Goal: Ask a question: Seek information or help from site administrators or community

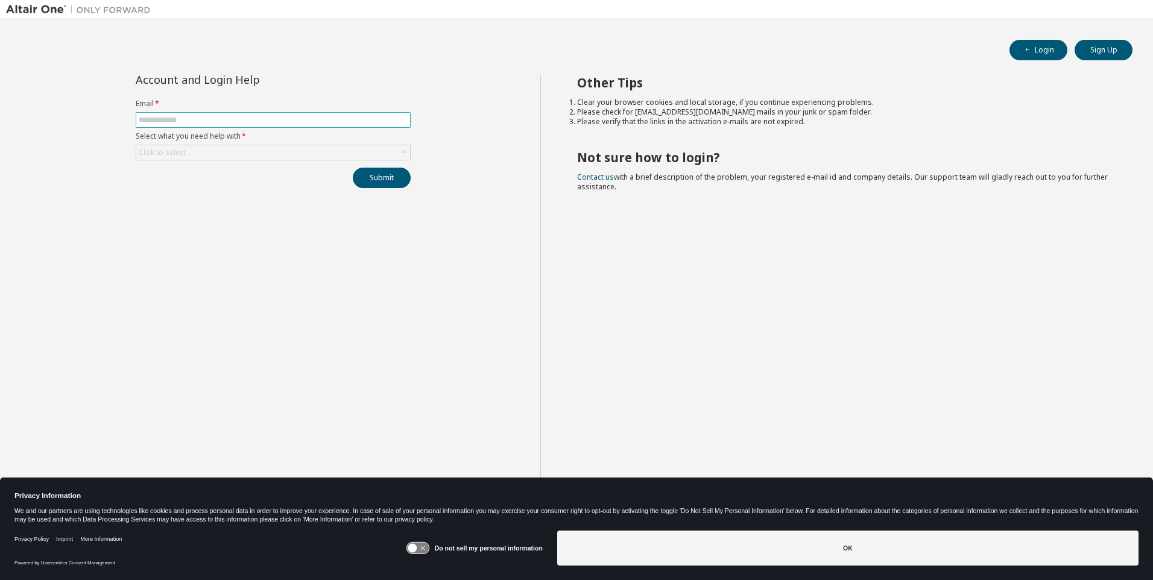
click at [208, 119] on input "text" at bounding box center [273, 120] width 269 height 10
type input "**********"
click at [215, 150] on div "Click to select" at bounding box center [273, 152] width 274 height 14
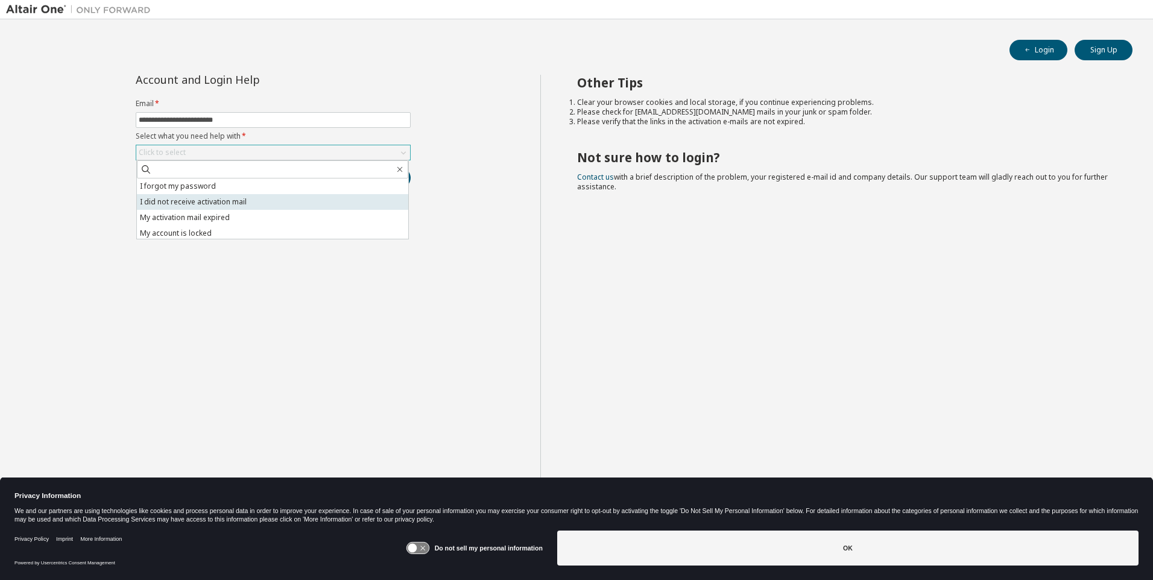
click at [179, 206] on li "I did not receive activation mail" at bounding box center [272, 202] width 271 height 16
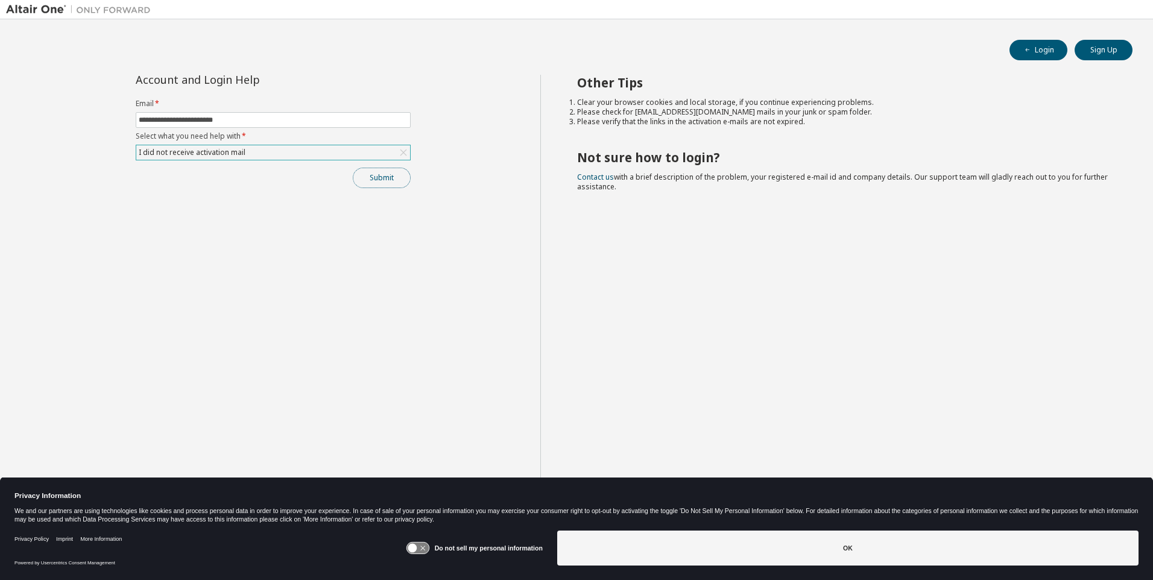
click at [396, 177] on button "Submit" at bounding box center [382, 178] width 58 height 21
click at [379, 175] on button "Submit" at bounding box center [382, 178] width 58 height 21
click at [1106, 52] on button "Sign Up" at bounding box center [1104, 50] width 58 height 21
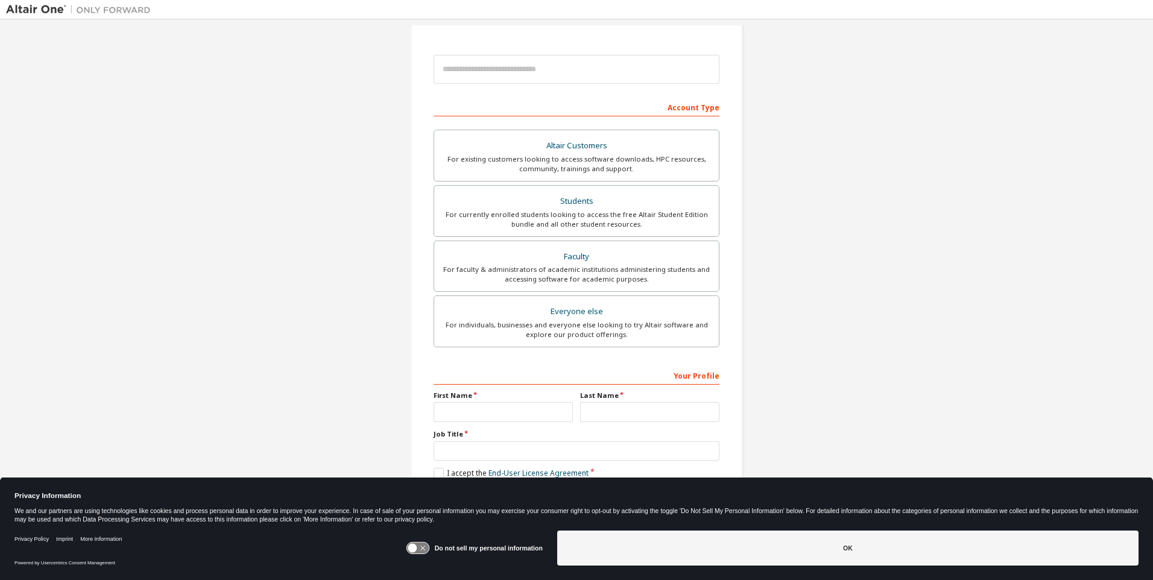
scroll to position [125, 0]
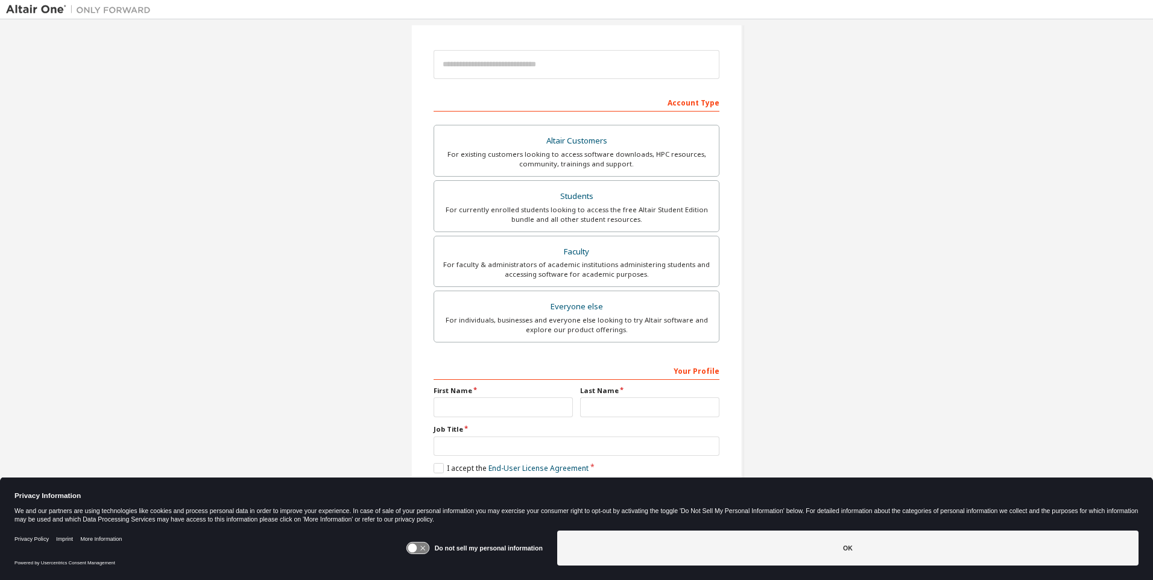
click at [468, 397] on div "First Name" at bounding box center [503, 401] width 147 height 31
click at [467, 376] on div "Your Profile" at bounding box center [577, 370] width 286 height 19
click at [460, 389] on label "First Name" at bounding box center [503, 391] width 139 height 10
click at [469, 434] on label "Job Title" at bounding box center [577, 430] width 286 height 10
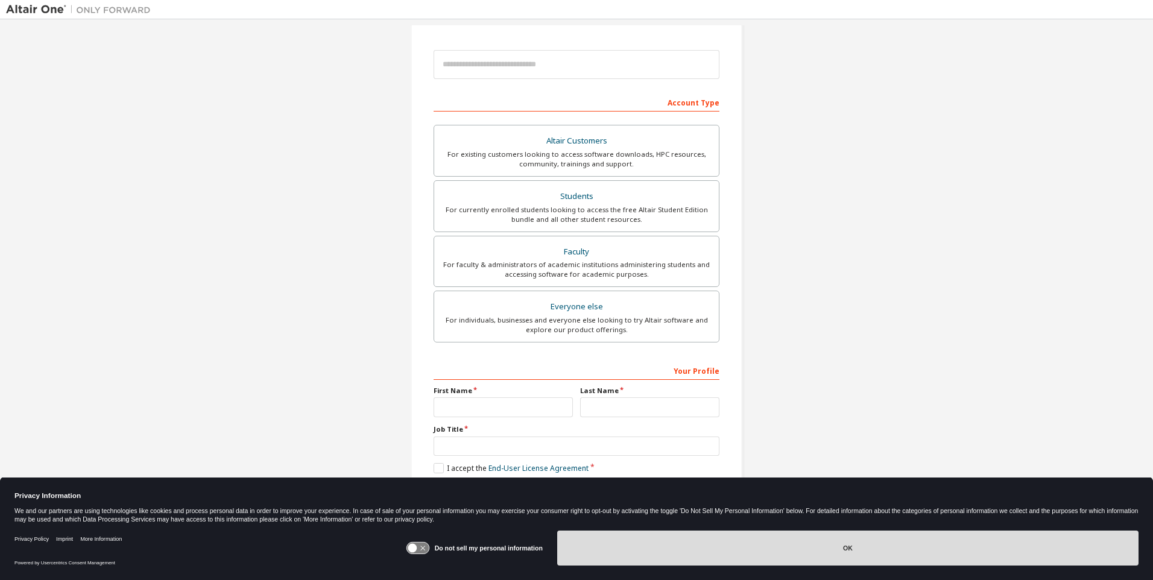
click at [874, 559] on button "OK" at bounding box center [848, 548] width 582 height 35
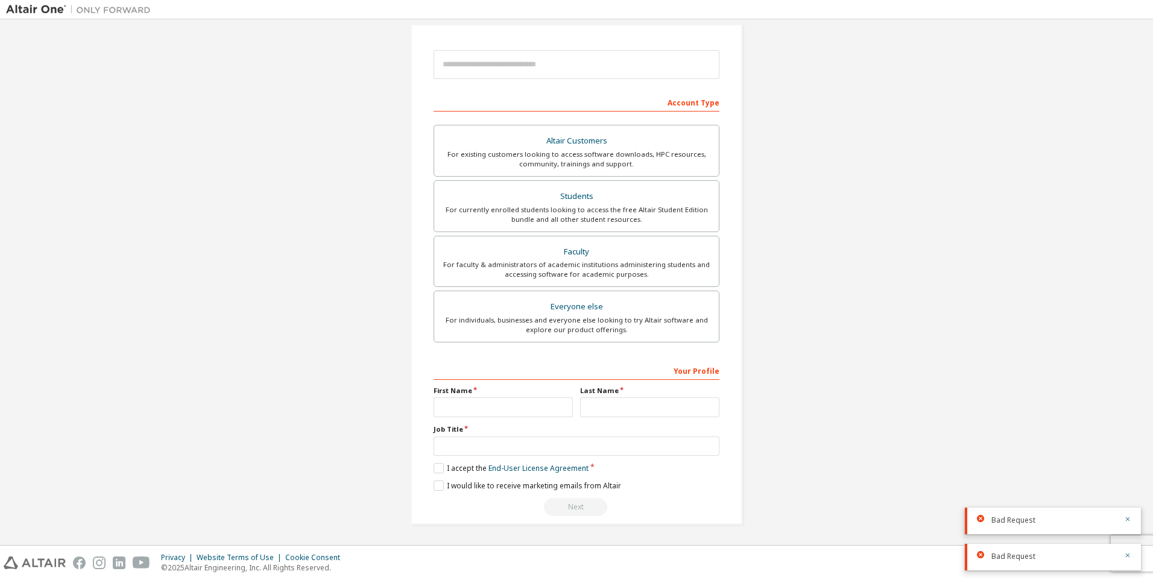
click at [492, 373] on div "Your Profile" at bounding box center [577, 370] width 286 height 19
click at [1128, 521] on icon "button" at bounding box center [1127, 519] width 7 height 7
